Goal: Navigation & Orientation: Find specific page/section

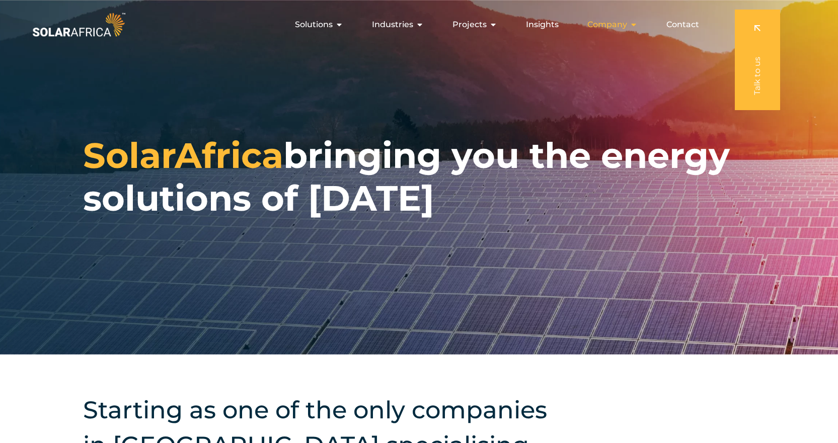
click at [633, 25] on icon "Menu" at bounding box center [633, 25] width 8 height 8
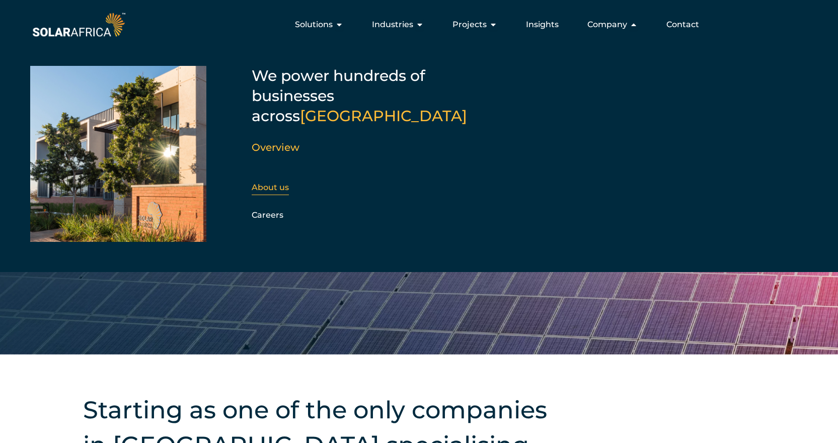
click at [272, 183] on link "About us" at bounding box center [270, 188] width 37 height 10
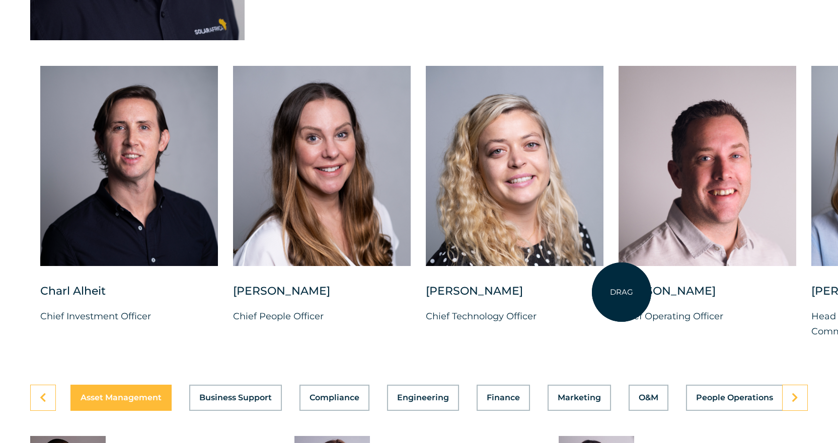
scroll to position [2566, 0]
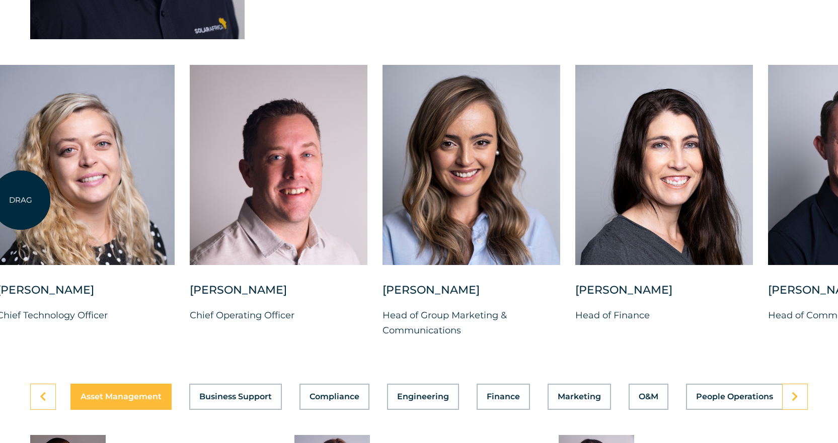
drag, startPoint x: 449, startPoint y: 294, endPoint x: 21, endPoint y: 200, distance: 438.8
click at [21, 200] on div at bounding box center [86, 174] width 178 height 218
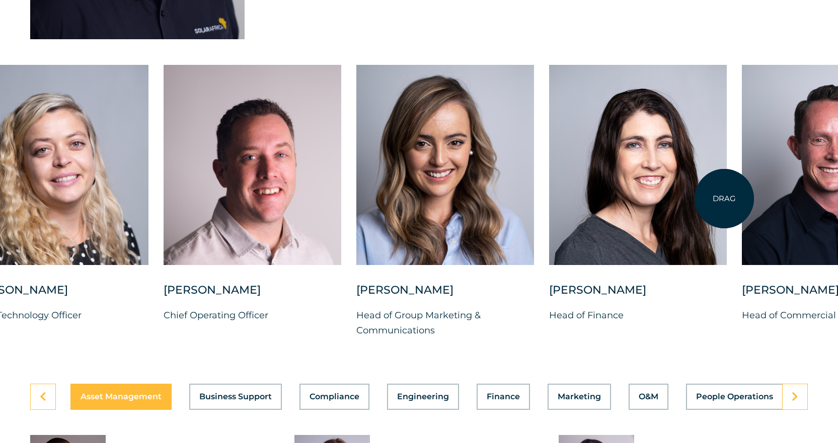
drag, startPoint x: 601, startPoint y: 228, endPoint x: 724, endPoint y: 199, distance: 126.7
click at [724, 199] on div at bounding box center [638, 165] width 178 height 200
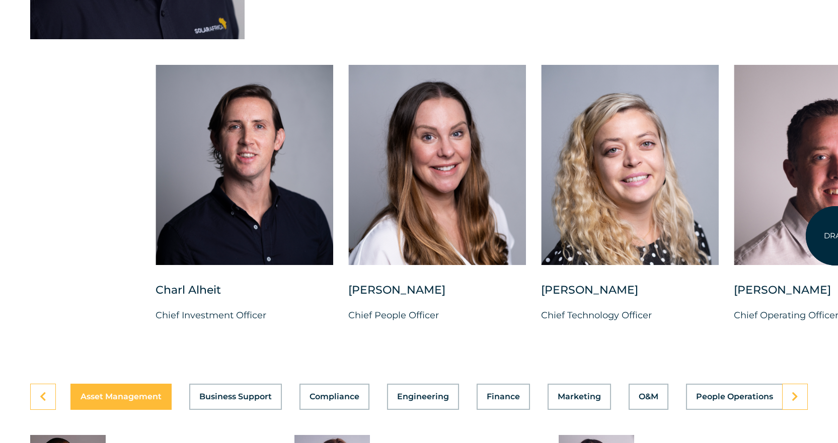
drag, startPoint x: 258, startPoint y: 207, endPoint x: 835, endPoint y: 236, distance: 577.9
click at [835, 236] on div at bounding box center [823, 165] width 178 height 200
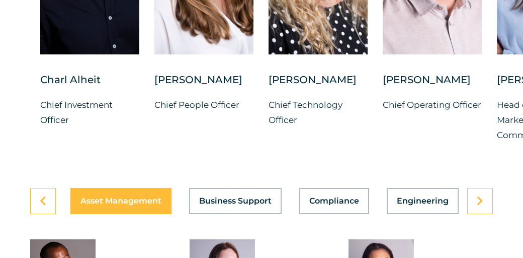
scroll to position [2882, 0]
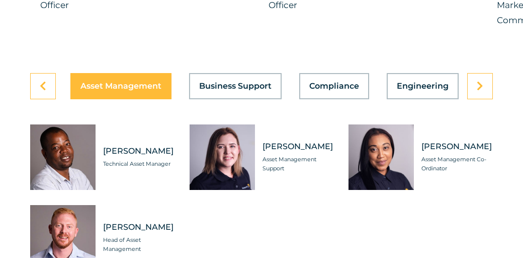
click at [235, 138] on div "Tabs. Open items with Enter or Space, close with Escape and navigate using the …" at bounding box center [222, 156] width 65 height 65
click at [232, 160] on div "Tabs. Open items with Enter or Space, close with Escape and navigate using the …" at bounding box center [222, 156] width 65 height 65
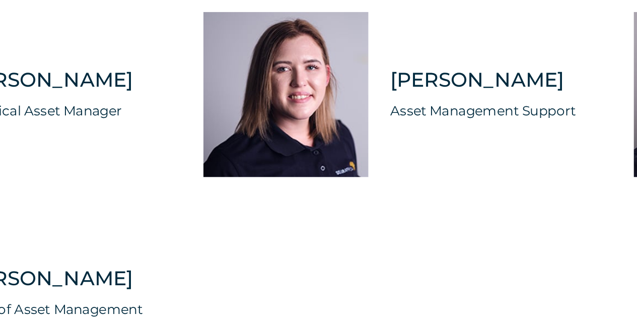
scroll to position [2868, 0]
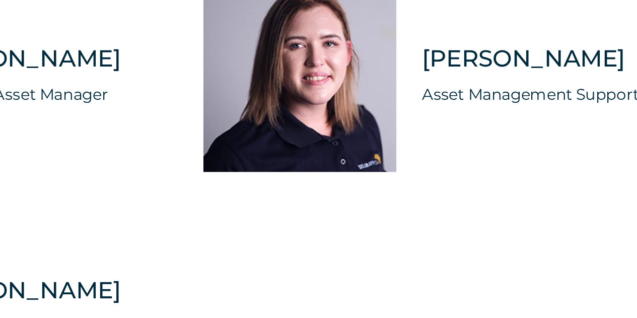
click at [224, 182] on div "[PERSON_NAME] Technical Asset Manager [PERSON_NAME] Asset Management Support Me…" at bounding box center [318, 191] width 576 height 166
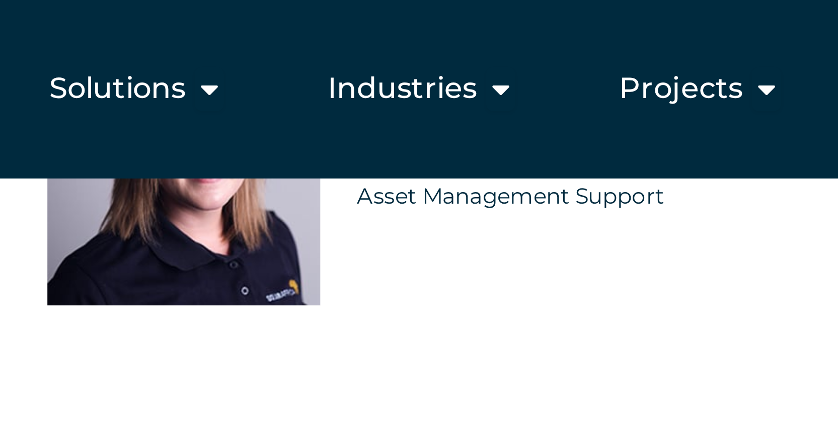
scroll to position [2992, 0]
